Goal: Information Seeking & Learning: Learn about a topic

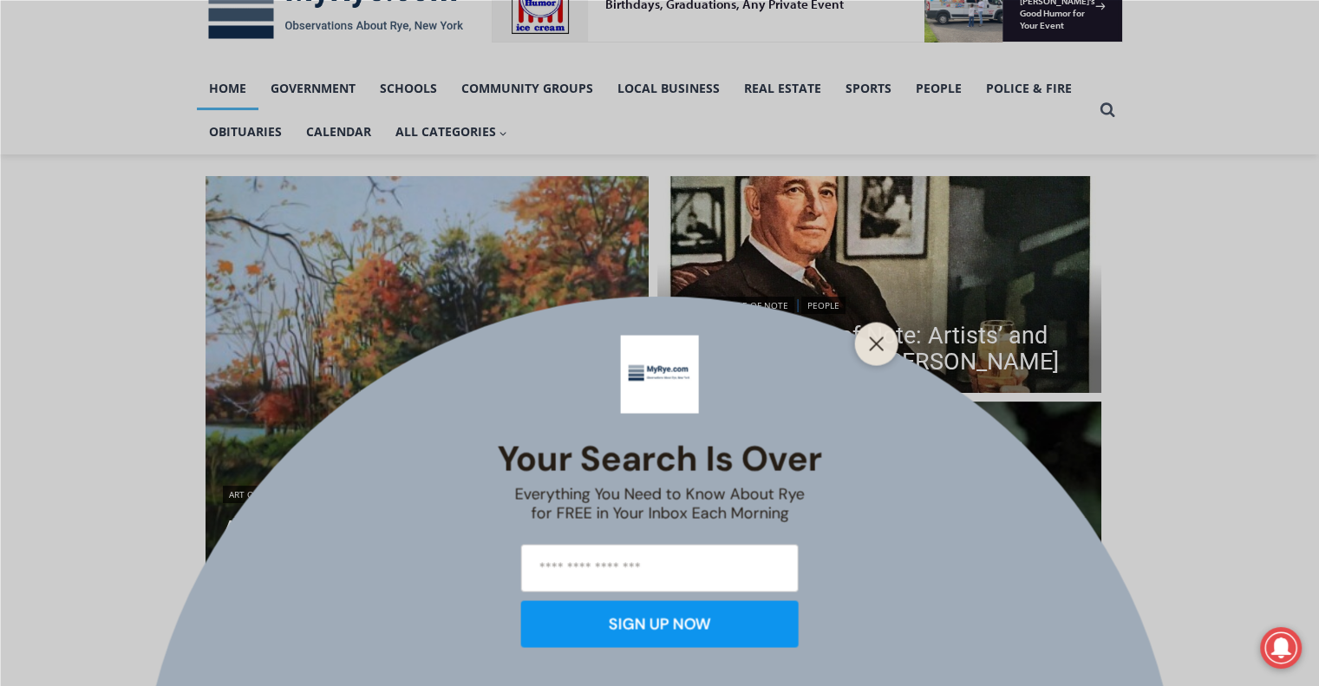
scroll to position [312, 0]
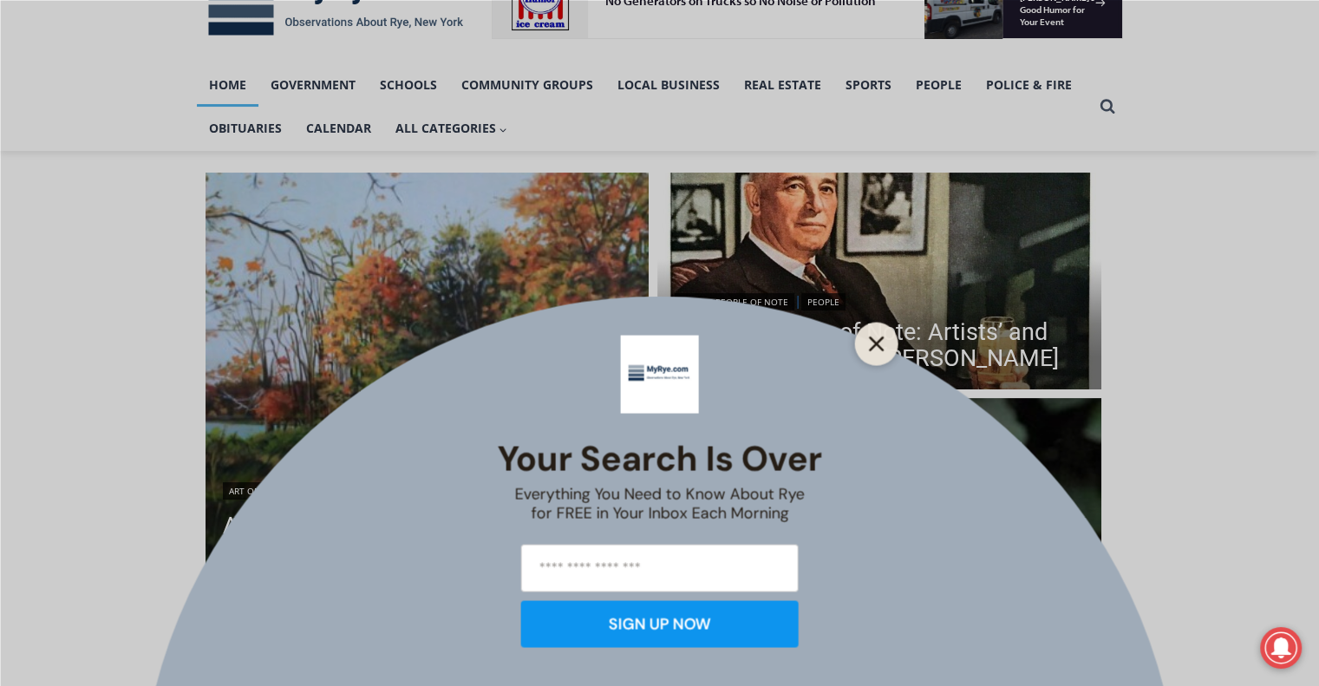
click at [879, 339] on line "Close" at bounding box center [876, 343] width 12 height 12
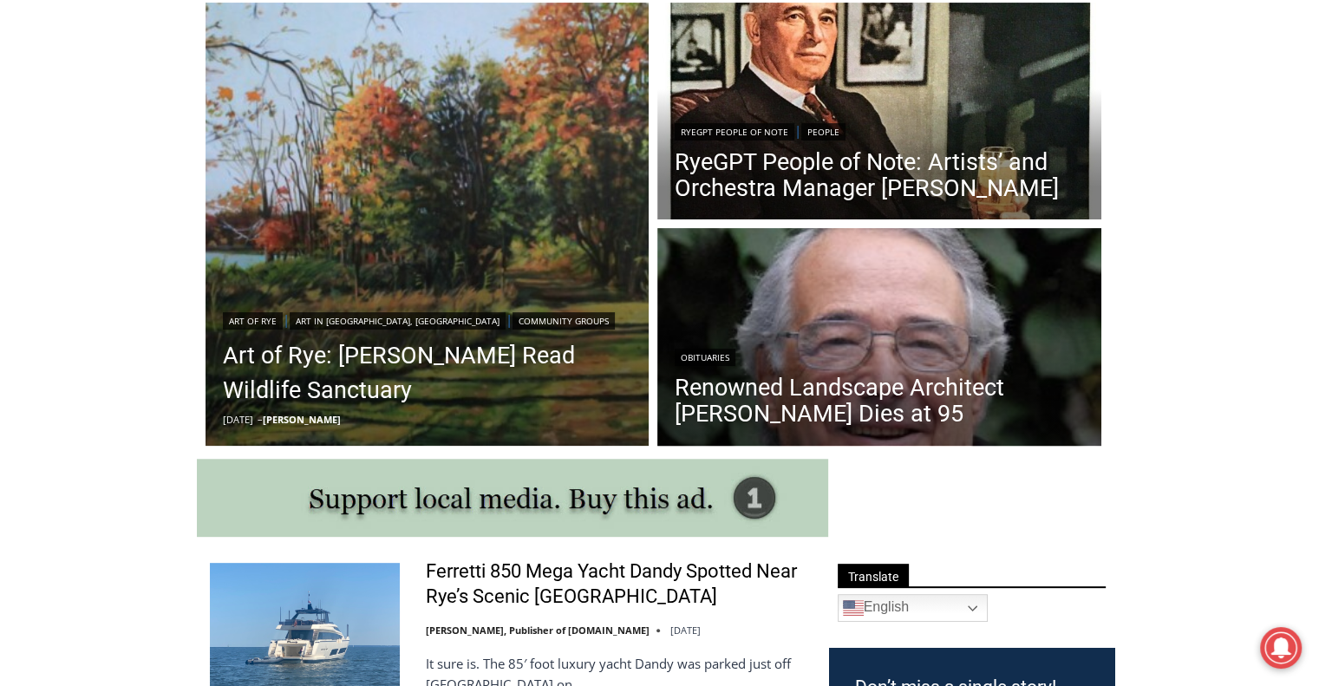
scroll to position [486, 0]
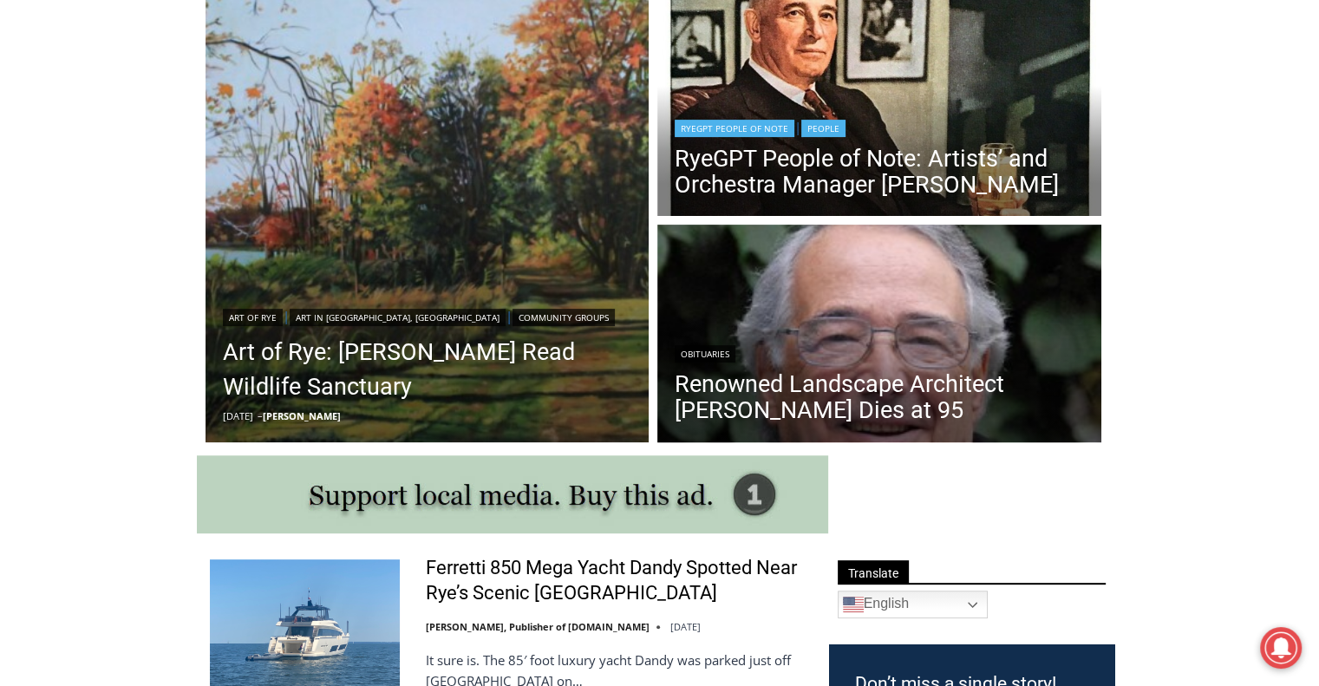
click at [941, 104] on header "RyeGPT People of Note | People RyeGPT People of Note: Artists’ and Orchestra Ma…" at bounding box center [879, 159] width 444 height 124
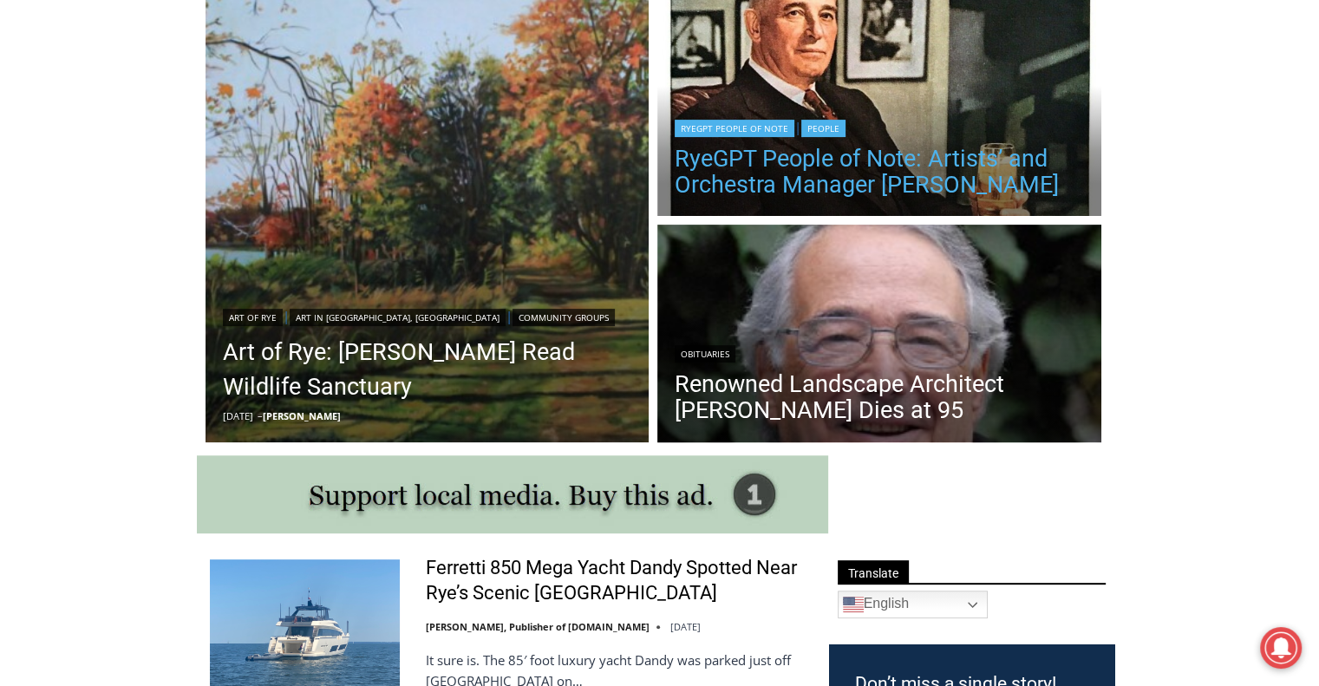
click at [936, 163] on link "RyeGPT People of Note: Artists’ and Orchestra Manager [PERSON_NAME]" at bounding box center [879, 172] width 409 height 52
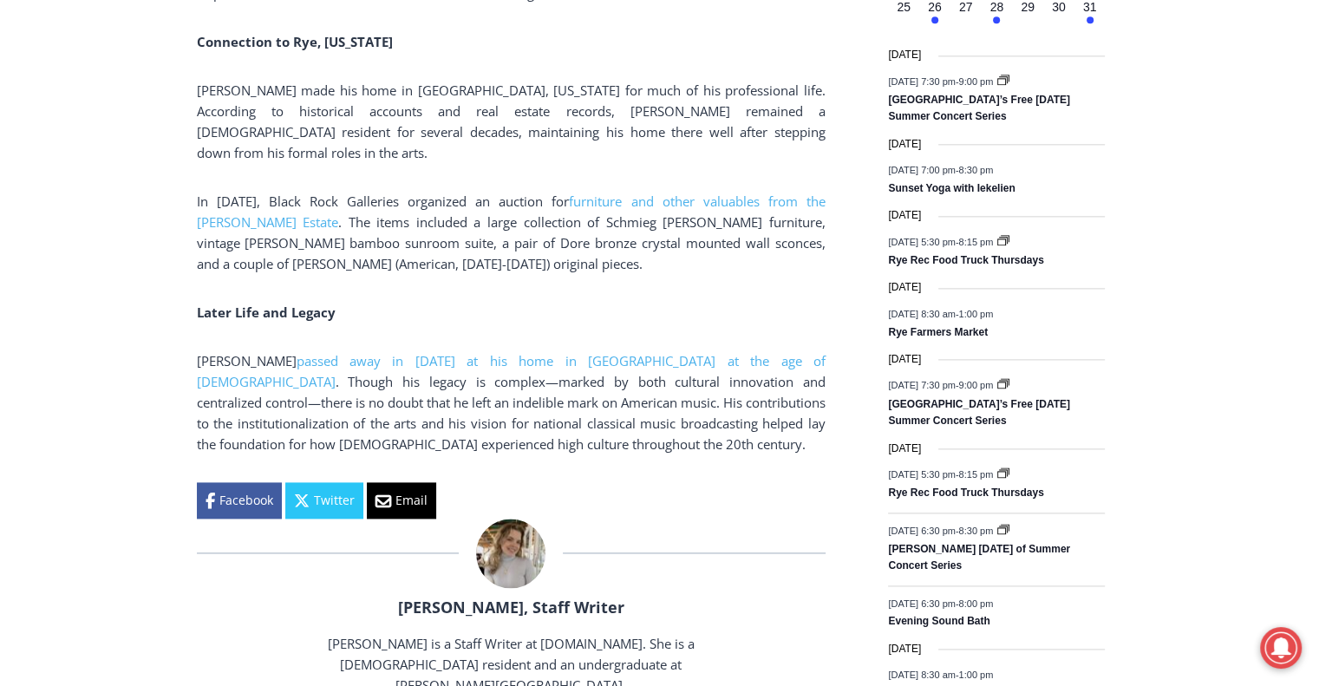
scroll to position [2220, 0]
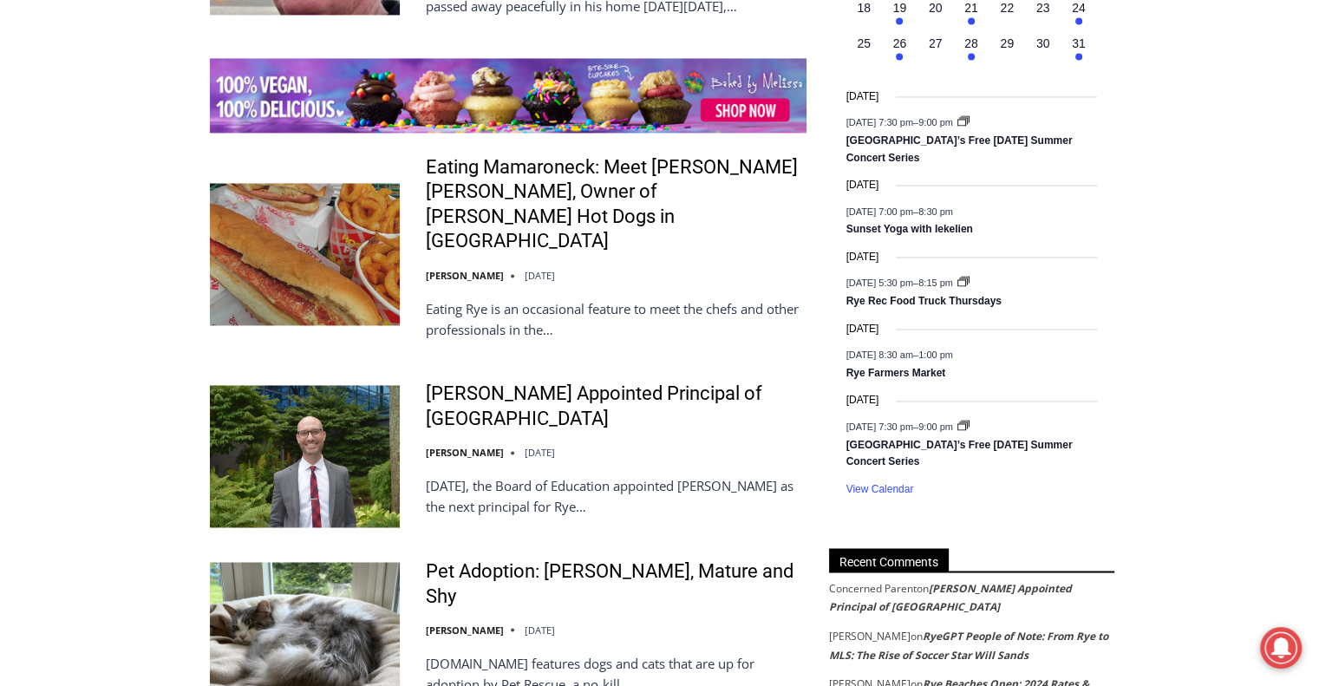
scroll to position [2774, 0]
